Goal: Task Accomplishment & Management: Manage account settings

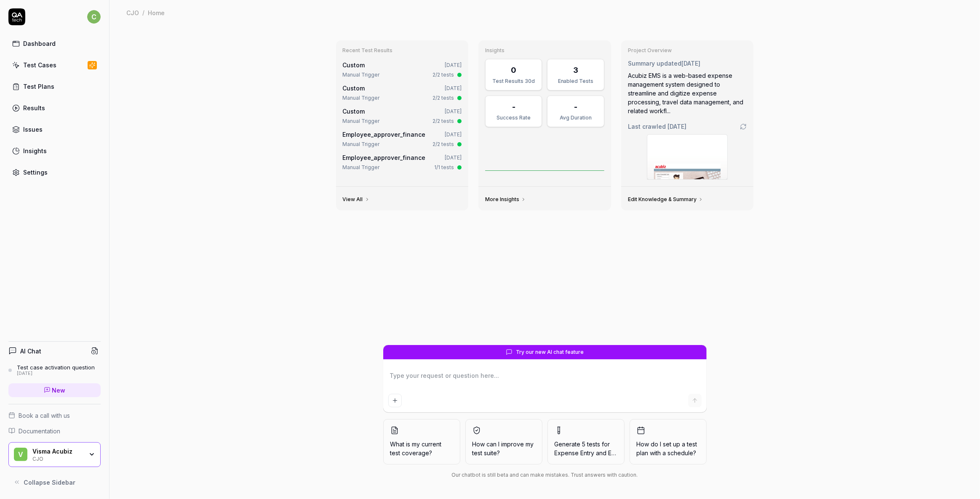
click at [37, 63] on div "Test Cases" at bounding box center [39, 65] width 33 height 9
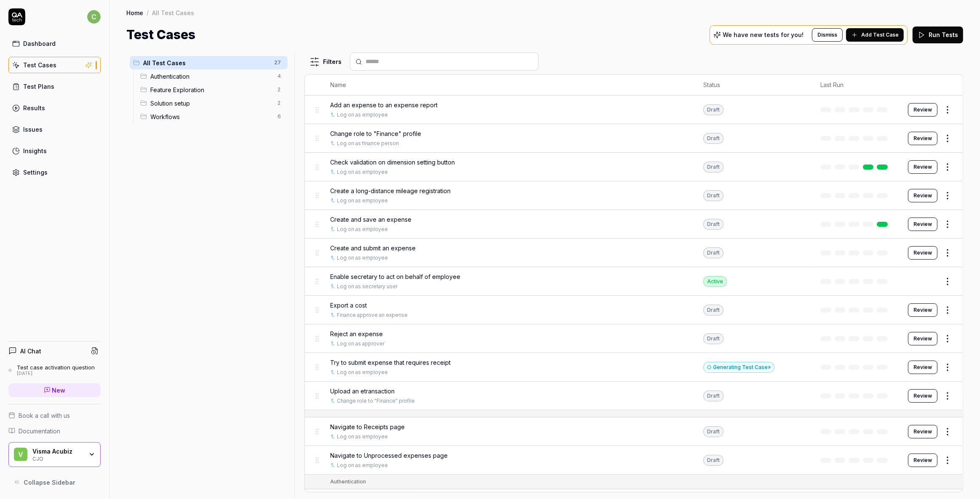
click at [166, 75] on span "Authentication" at bounding box center [211, 76] width 122 height 9
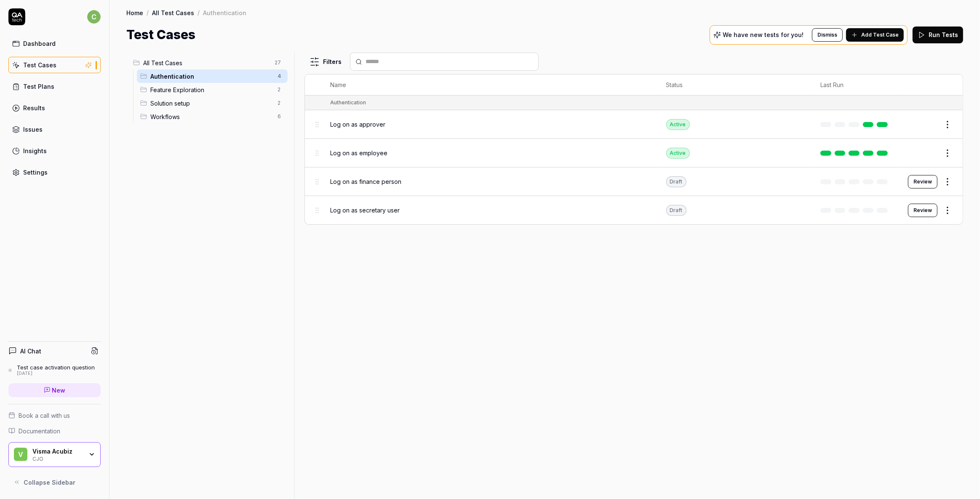
click at [369, 124] on span "Log on as approver" at bounding box center [357, 124] width 55 height 9
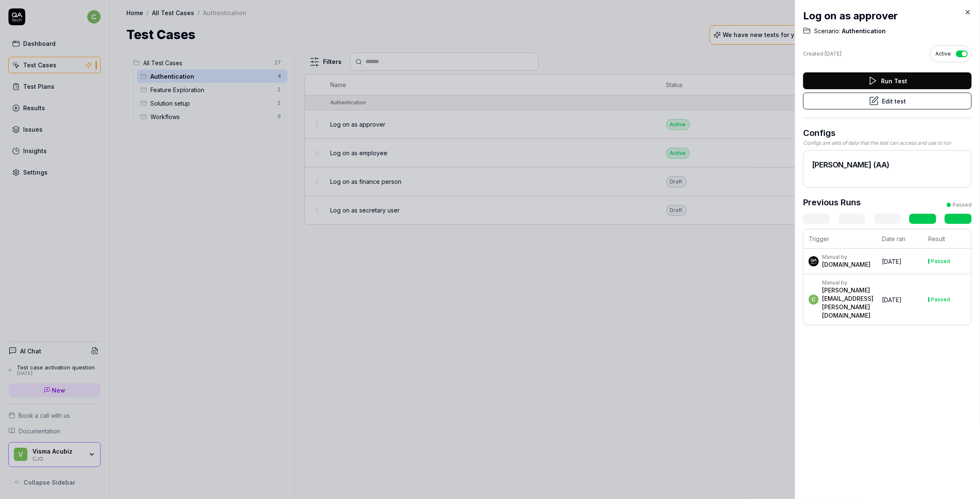
click at [967, 14] on icon at bounding box center [968, 12] width 8 height 8
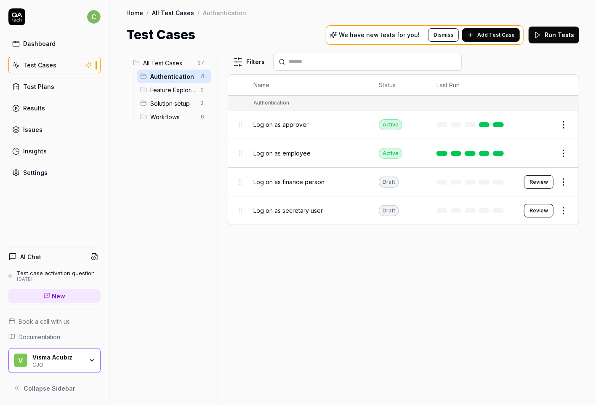
click at [179, 173] on div "All Test Cases 27 Authentication 4 Feature Exploration 2 Solution setup 2 Workf…" at bounding box center [170, 224] width 88 height 342
click at [266, 128] on span "Log on as approver" at bounding box center [280, 124] width 55 height 9
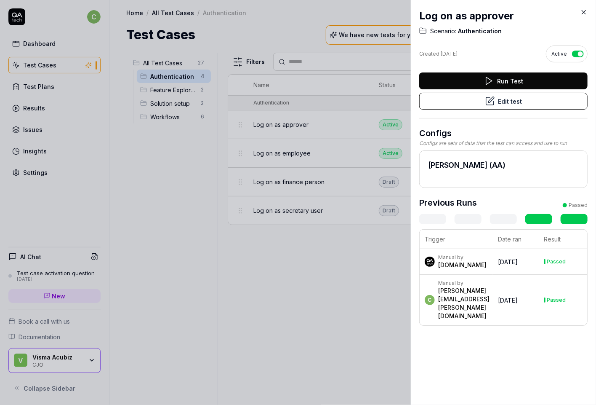
click at [501, 99] on button "Edit test" at bounding box center [503, 101] width 168 height 17
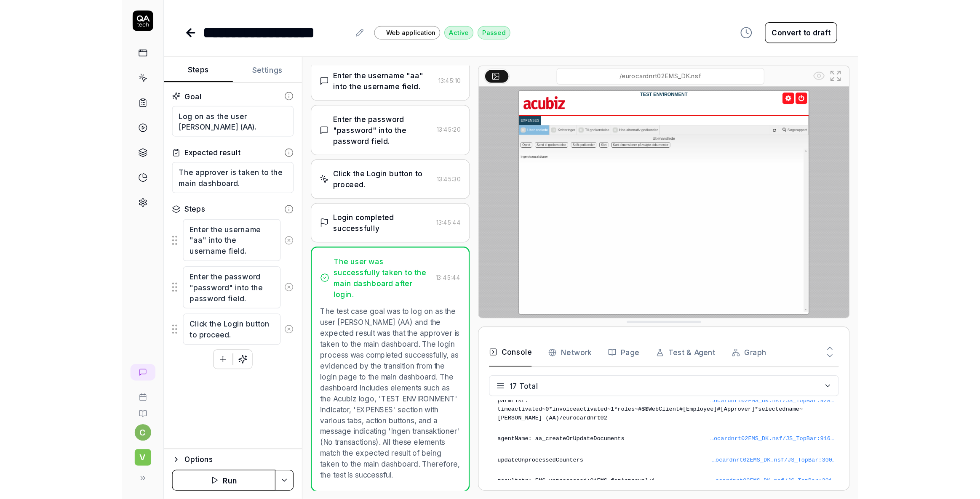
scroll to position [243, 0]
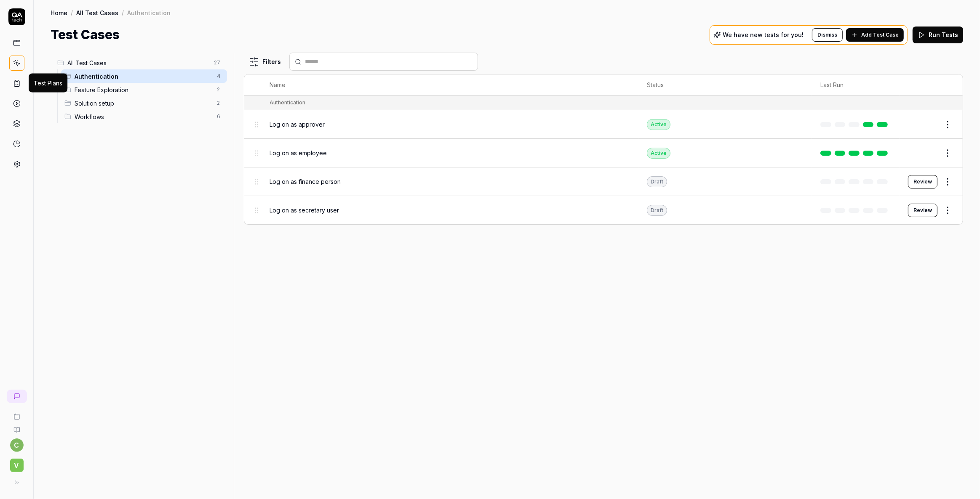
click at [15, 78] on link at bounding box center [16, 83] width 15 height 15
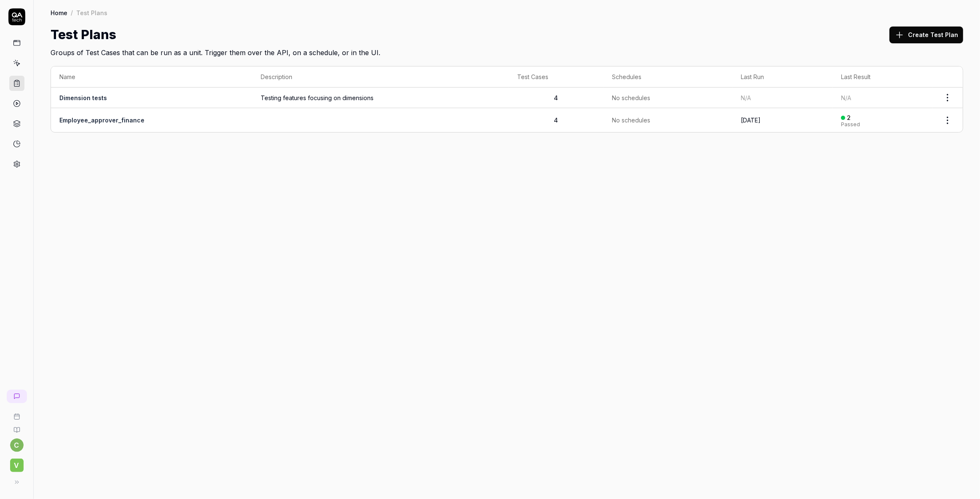
click at [18, 37] on link at bounding box center [16, 42] width 15 height 15
click at [16, 123] on icon at bounding box center [17, 124] width 8 height 8
type textarea "*"
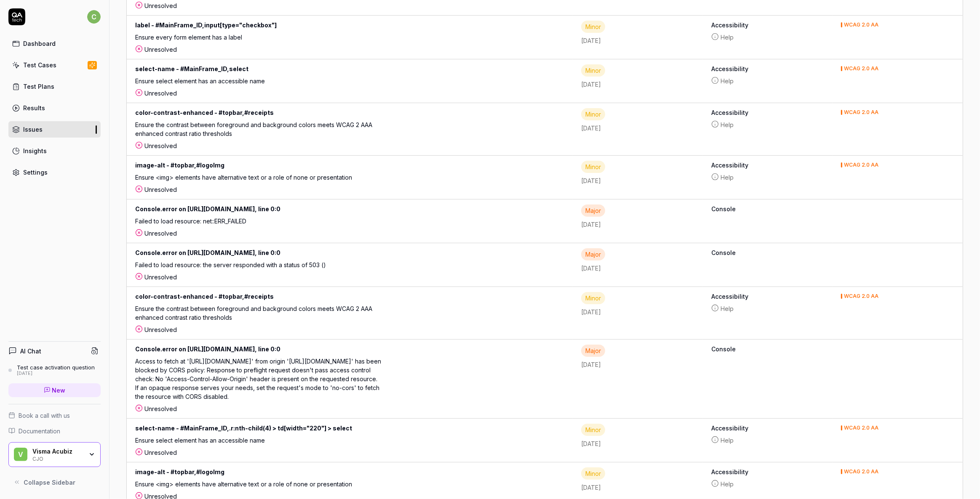
scroll to position [383, 0]
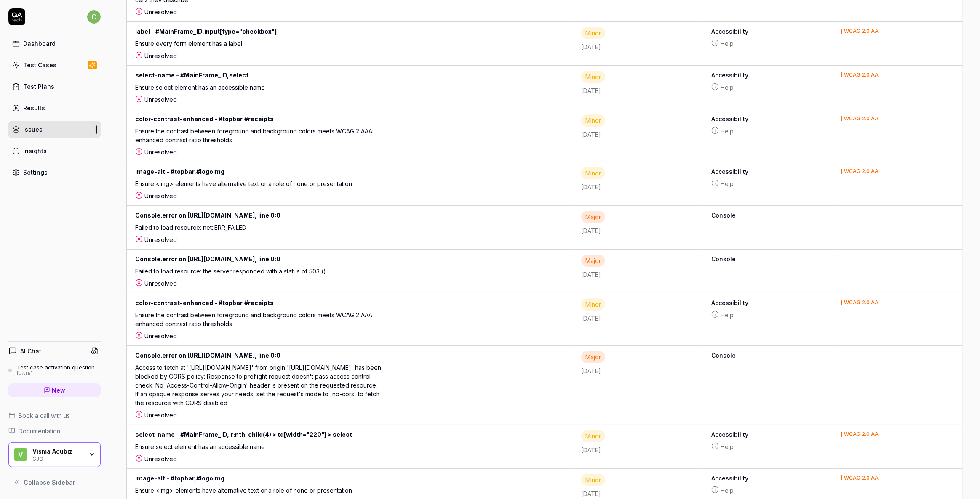
click at [25, 169] on div "Settings" at bounding box center [35, 172] width 24 height 9
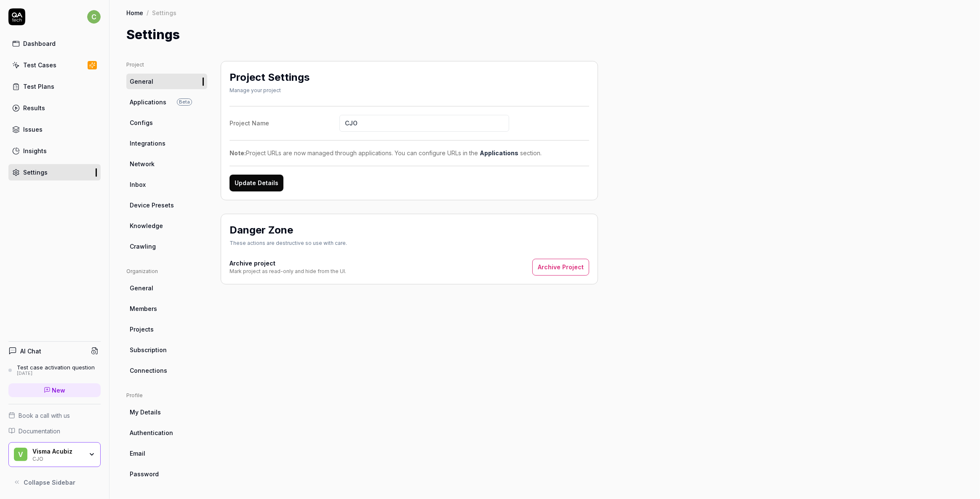
click at [146, 365] on link "Connections" at bounding box center [166, 371] width 81 height 16
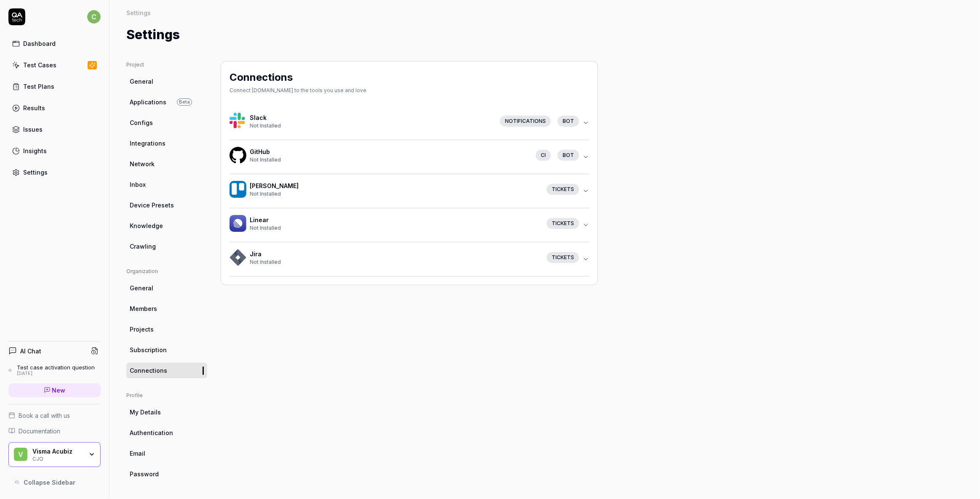
click at [147, 432] on span "Authentication" at bounding box center [151, 433] width 43 height 9
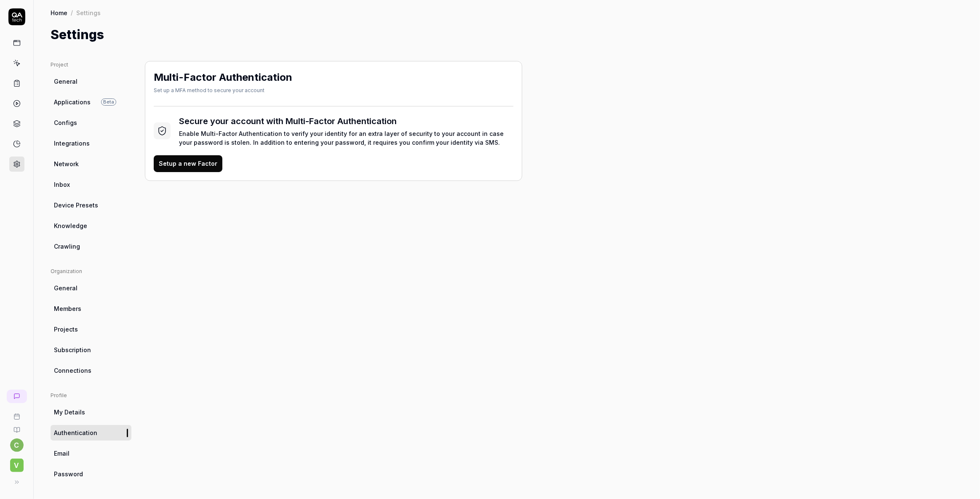
click at [66, 161] on span "Network" at bounding box center [66, 164] width 25 height 9
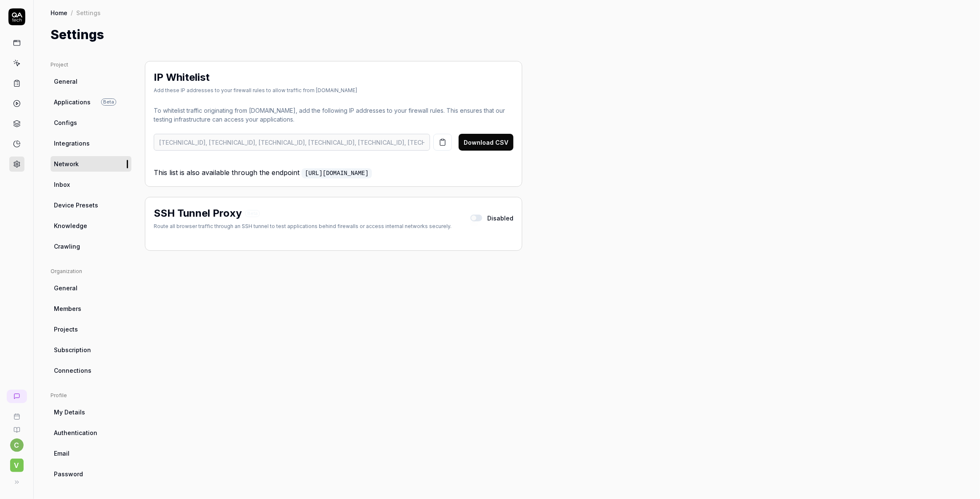
click at [69, 140] on span "Integrations" at bounding box center [72, 143] width 36 height 9
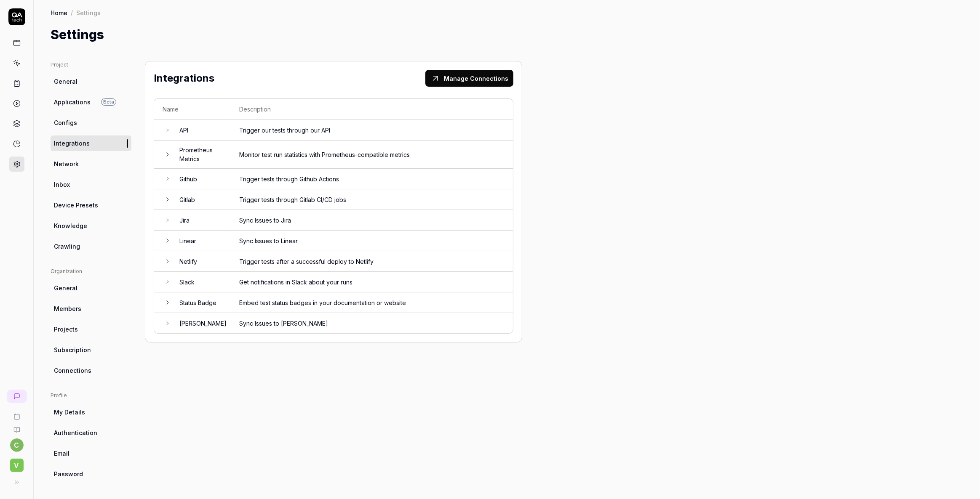
click at [62, 165] on span "Network" at bounding box center [66, 164] width 25 height 9
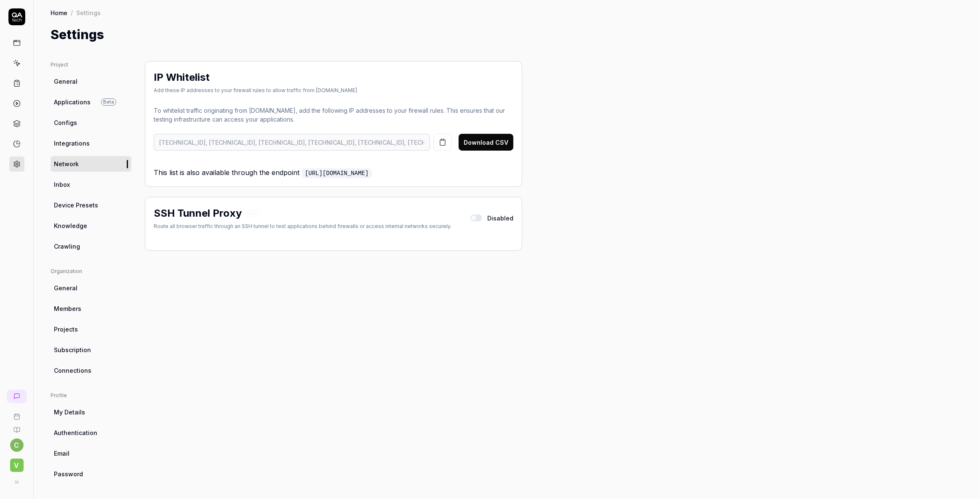
click at [73, 139] on span "Integrations" at bounding box center [72, 143] width 36 height 9
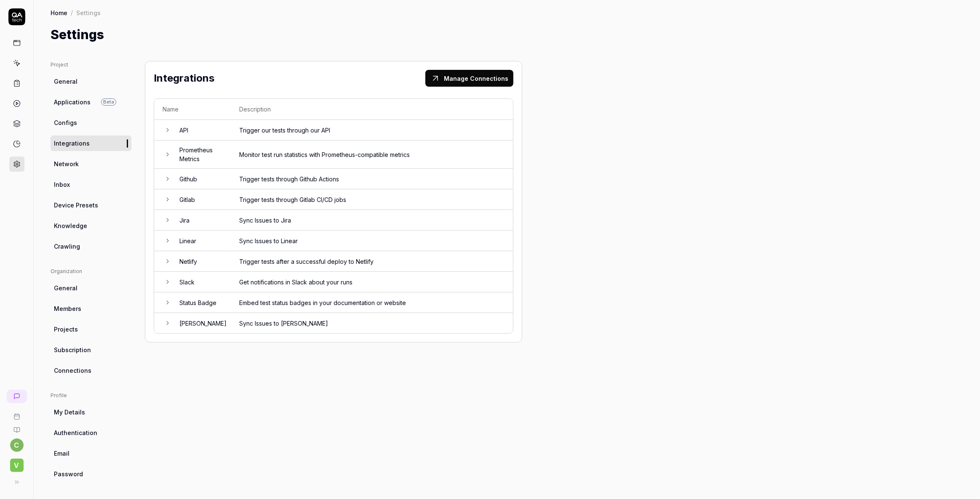
click at [571, 386] on div "Project General Applications Beta Configs Integrations Network Inbox Device Pre…" at bounding box center [507, 272] width 913 height 422
click at [166, 131] on icon at bounding box center [167, 130] width 7 height 7
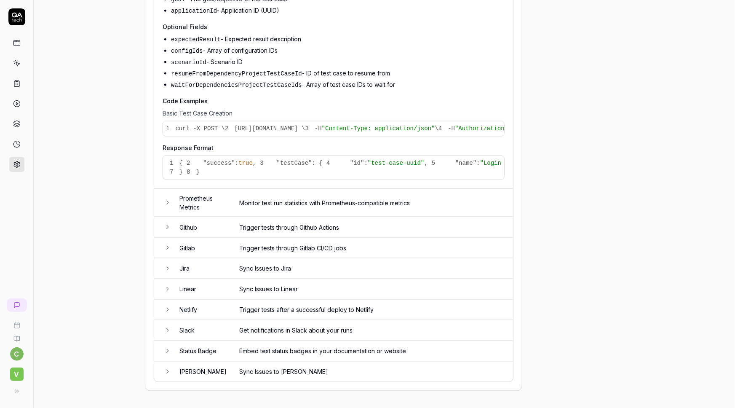
scroll to position [779, 0]
